Goal: Check status: Check status

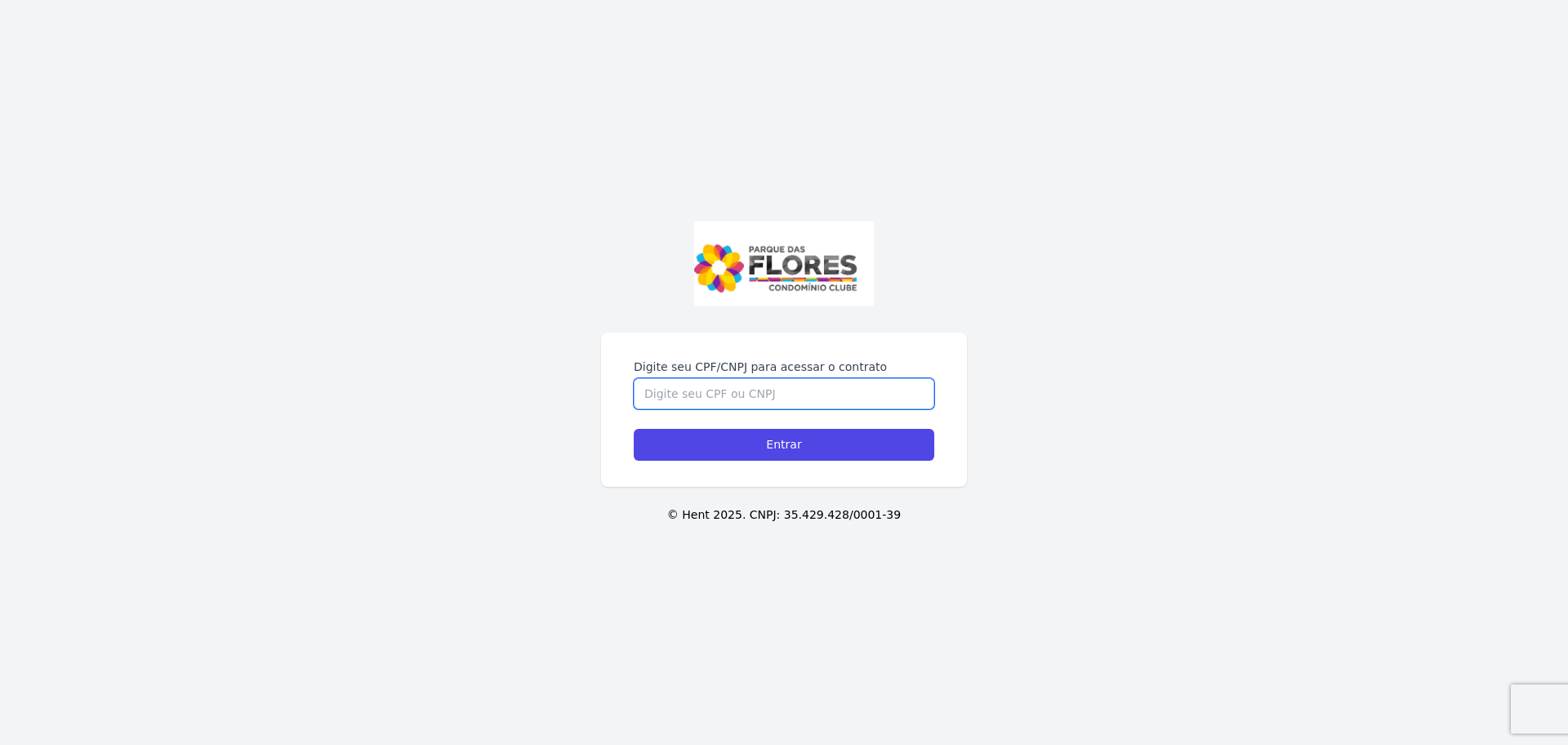
click at [809, 389] on input "Digite seu CPF/CNPJ para acessar o contrato" at bounding box center [784, 393] width 300 height 31
type input "39016114874"
click at [634, 429] on input "Entrar" at bounding box center [784, 445] width 300 height 32
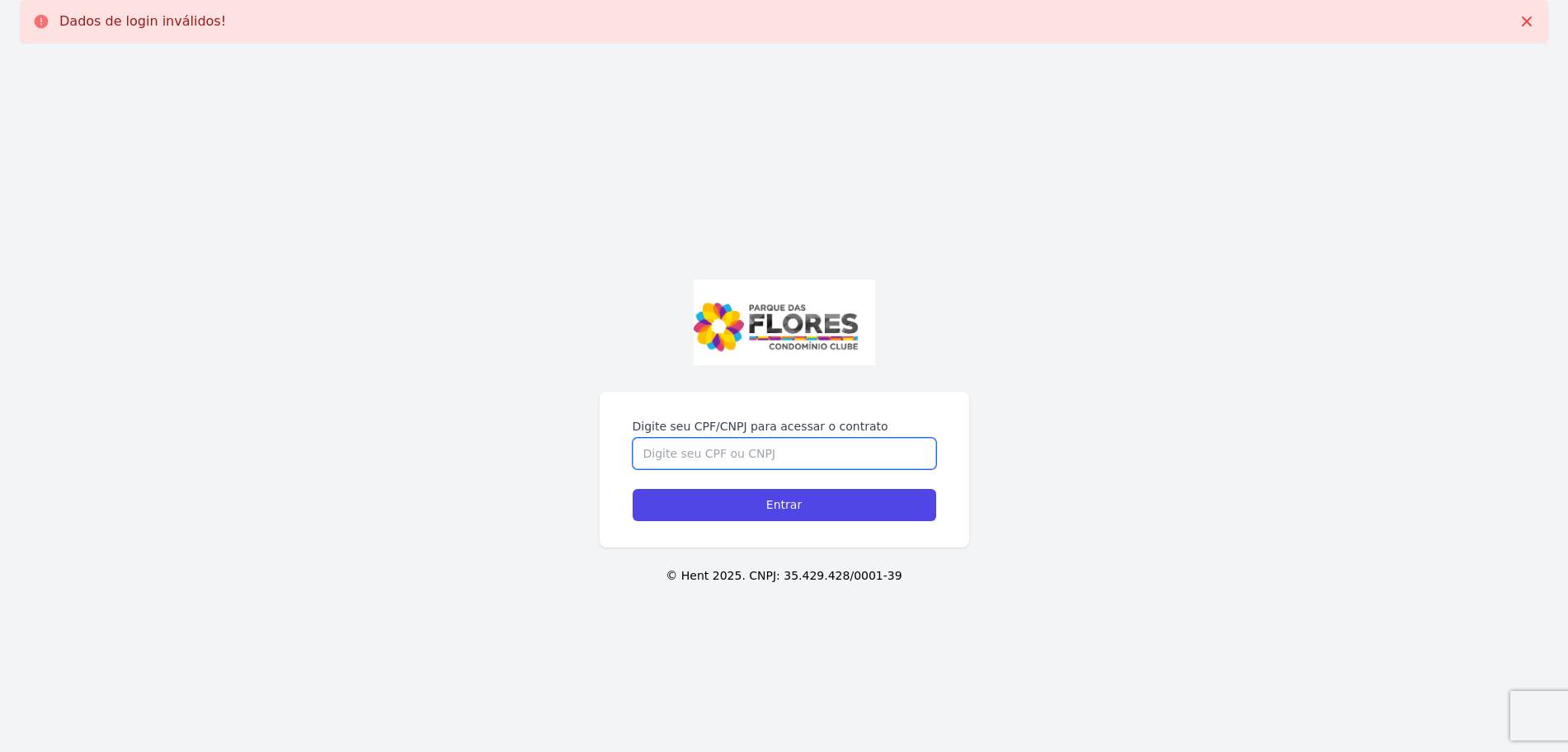
click at [824, 449] on input "Digite seu CPF/CNPJ para acessar o contrato" at bounding box center [784, 453] width 303 height 31
type input "39016114874"
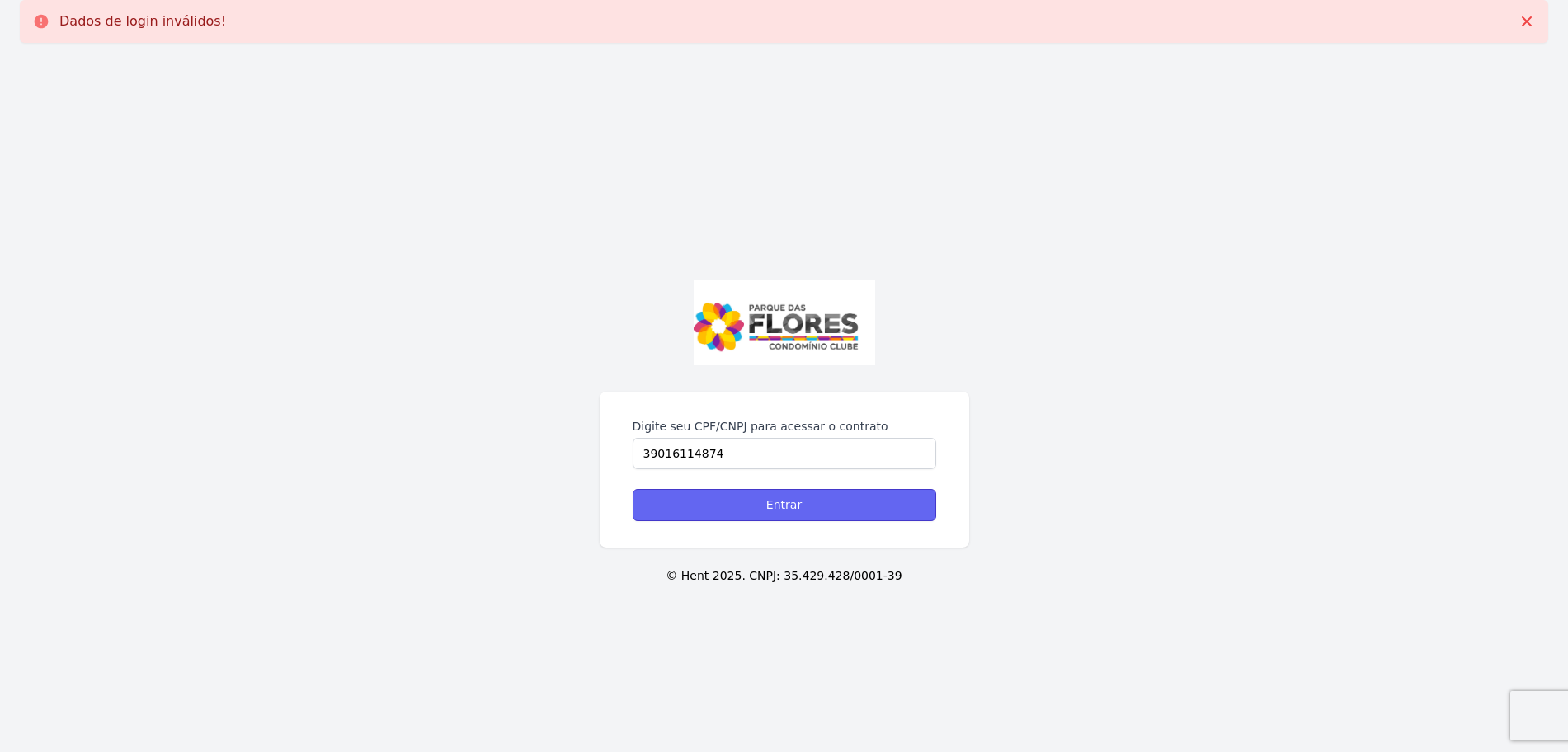
click at [785, 519] on input "Entrar" at bounding box center [784, 504] width 303 height 32
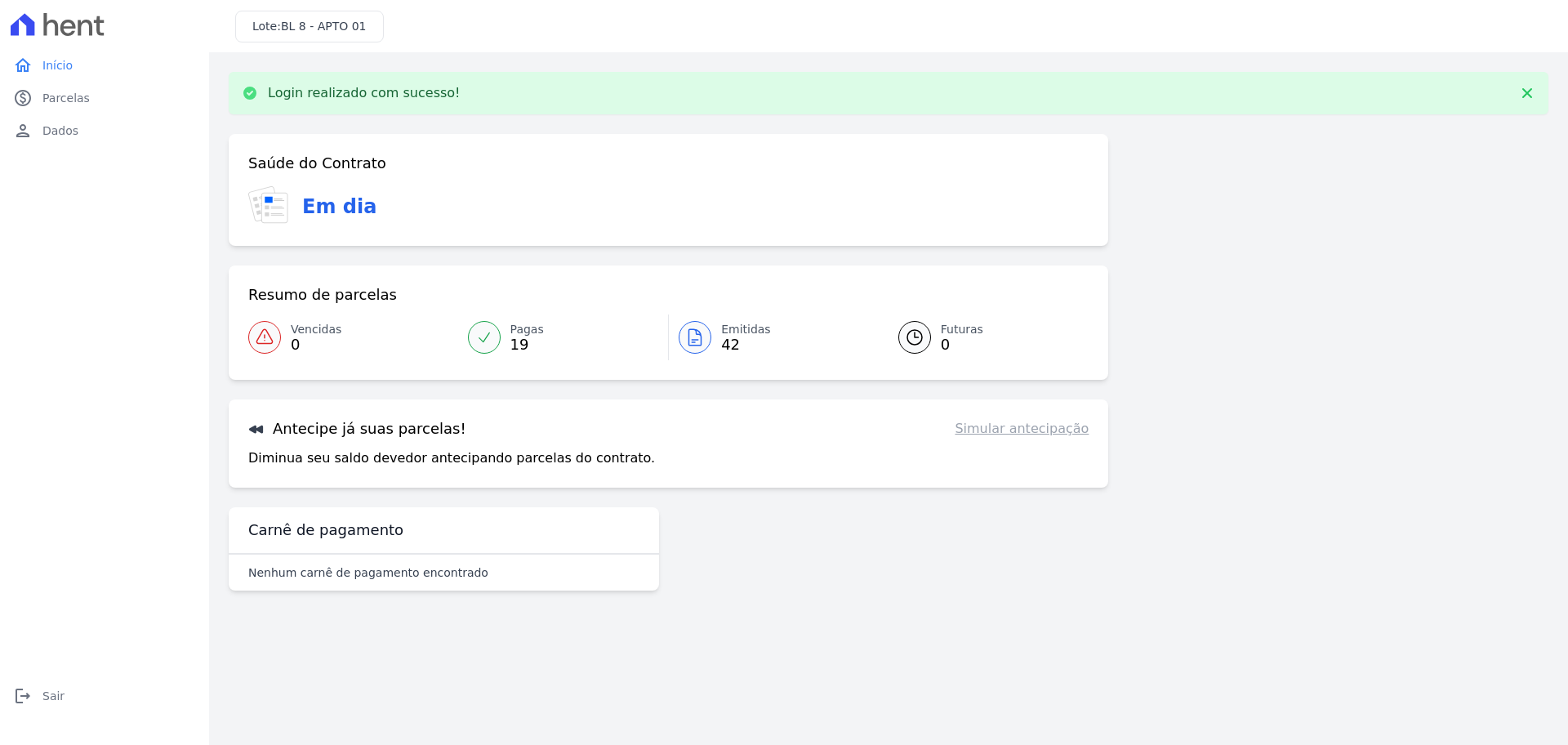
click at [757, 336] on span "Emitidas" at bounding box center [746, 330] width 50 height 18
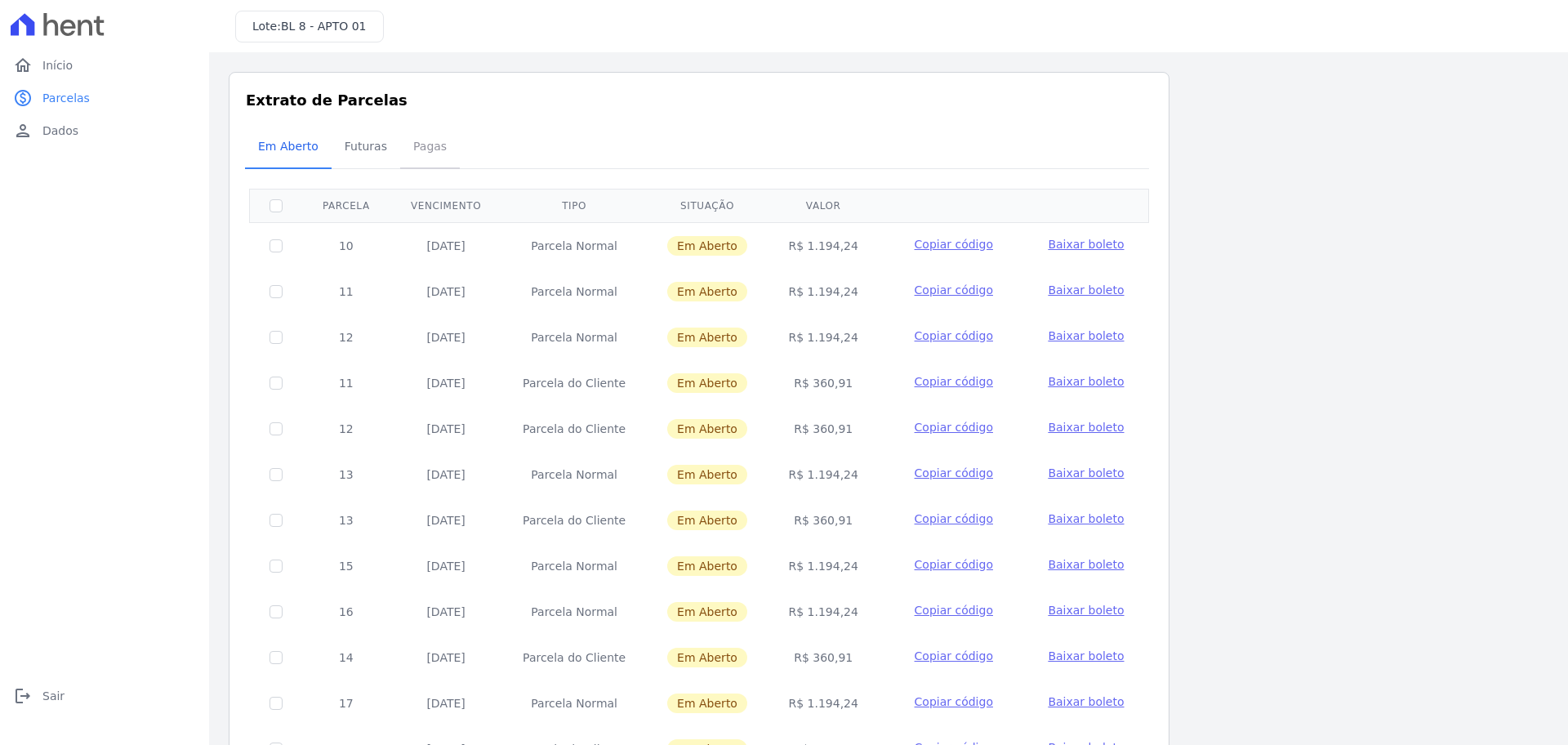
click at [411, 148] on span "Pagas" at bounding box center [431, 146] width 53 height 33
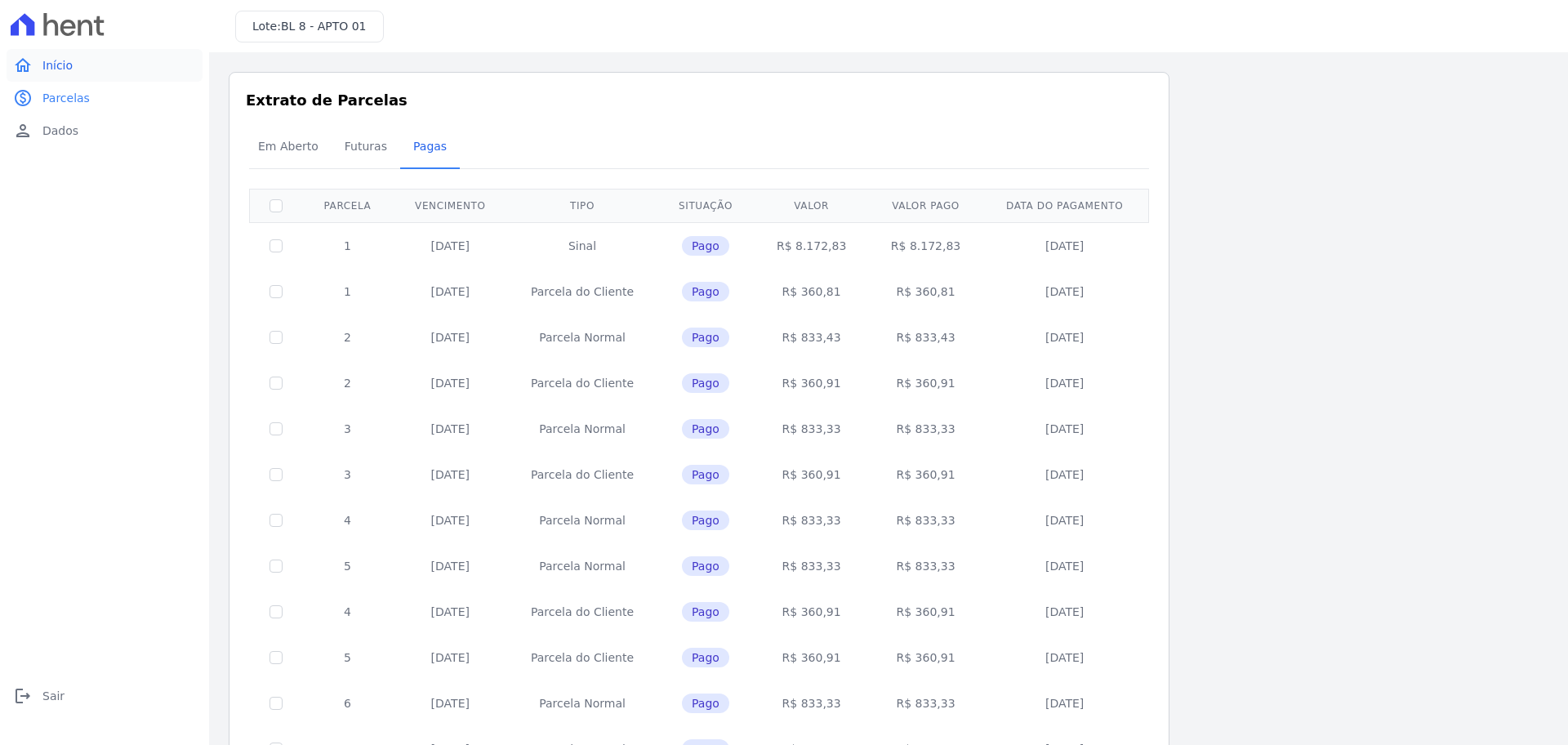
click at [79, 51] on link "home Início" at bounding box center [104, 65] width 196 height 33
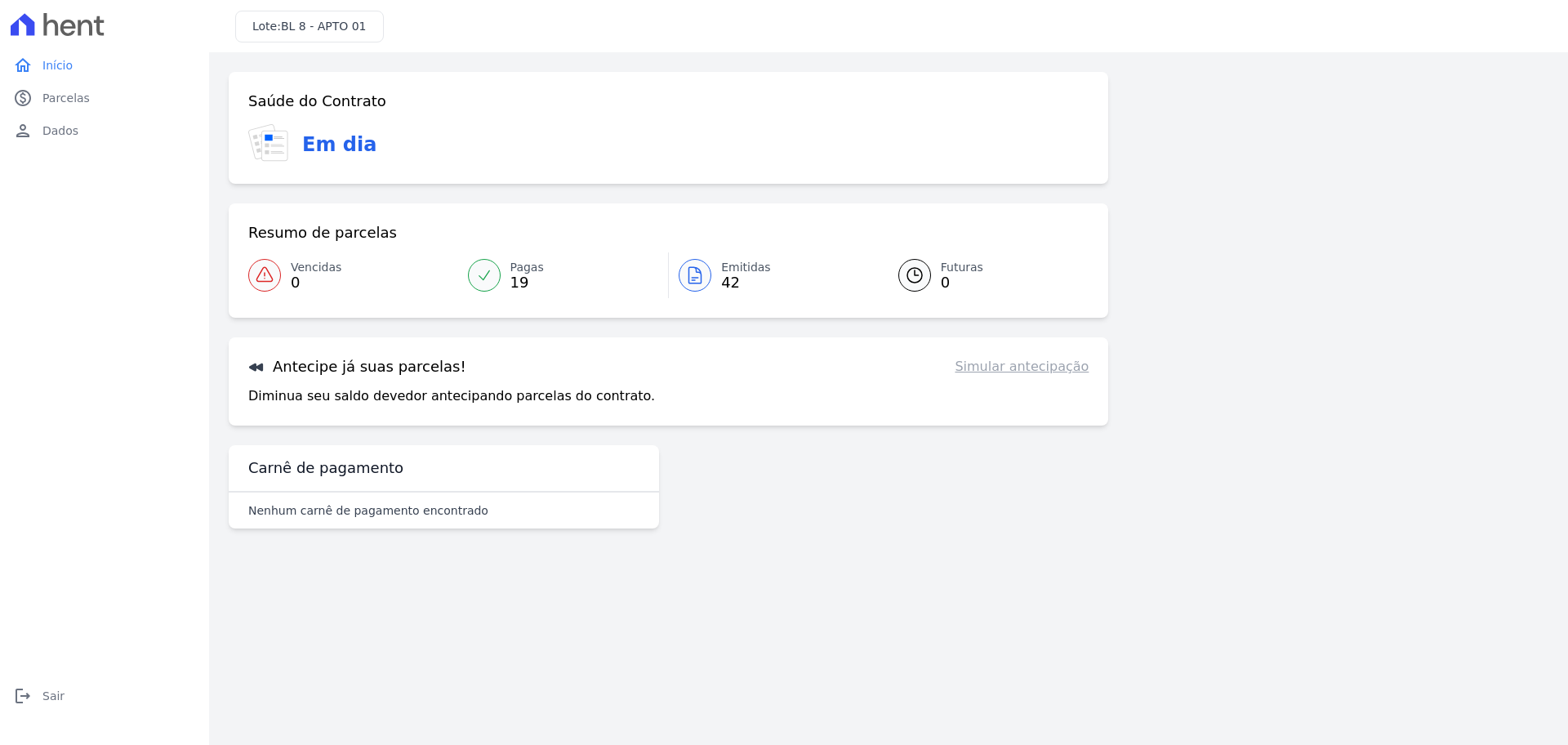
click at [1040, 369] on link "Simular antecipação" at bounding box center [1021, 366] width 134 height 19
click at [382, 395] on p "Diminua seu saldo devedor antecipando parcelas do contrato." at bounding box center [451, 395] width 406 height 19
click at [723, 276] on span "42" at bounding box center [746, 283] width 50 height 13
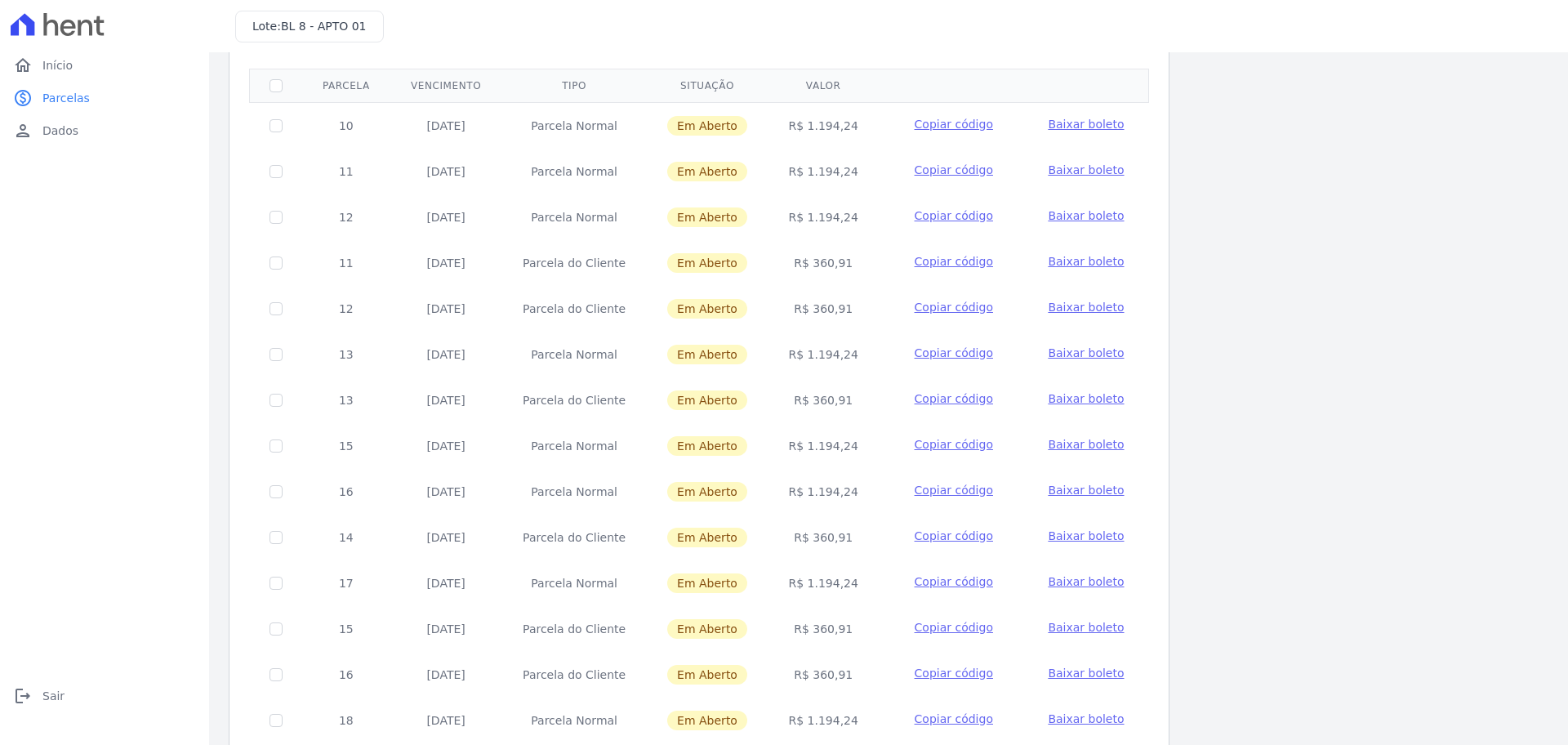
scroll to position [104, 0]
